Goal: Information Seeking & Learning: Learn about a topic

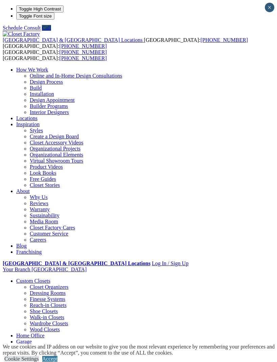
click at [0, 0] on div at bounding box center [0, 0] width 0 height 0
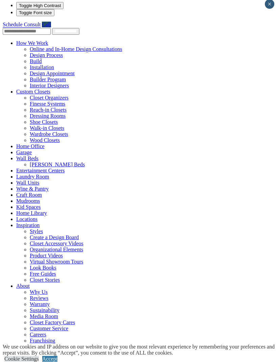
scroll to position [4, 0]
click at [16, 186] on link "Wine & Pantry" at bounding box center [32, 189] width 32 height 6
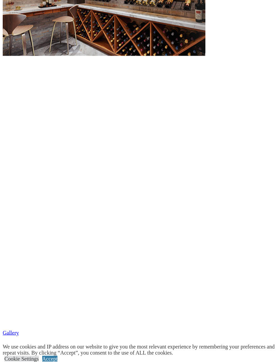
scroll to position [756, 0]
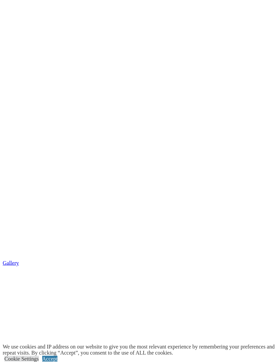
scroll to position [819, 0]
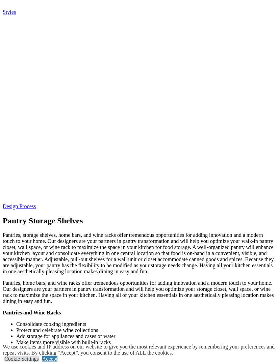
scroll to position [1349, 0]
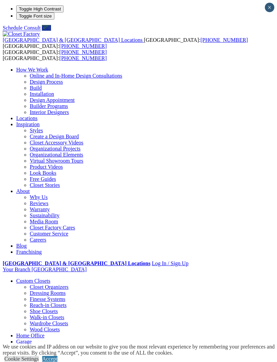
scroll to position [784, 0]
